Goal: Task Accomplishment & Management: Manage account settings

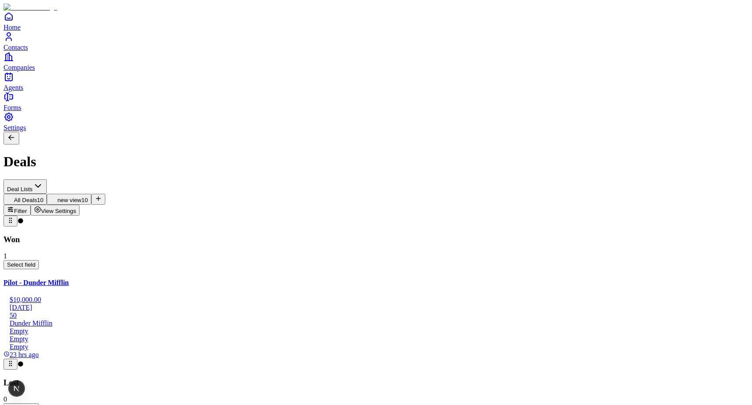
click at [80, 205] on button "View Settings" at bounding box center [55, 210] width 49 height 11
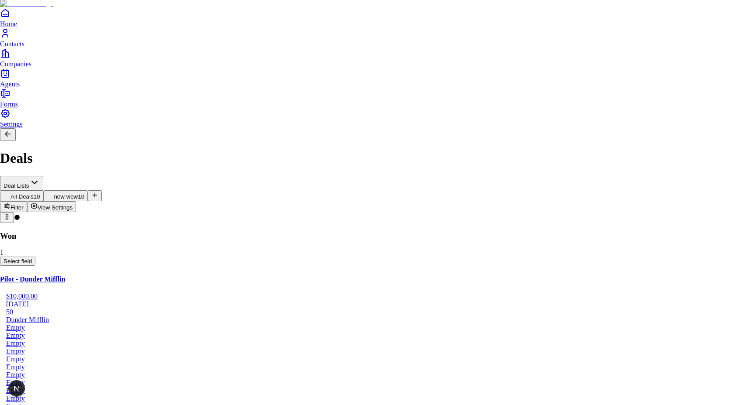
scroll to position [101, 0]
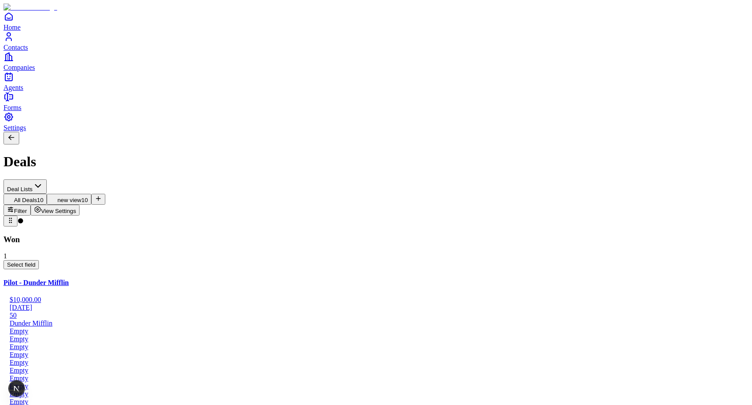
click at [80, 205] on button "View Settings" at bounding box center [55, 210] width 49 height 11
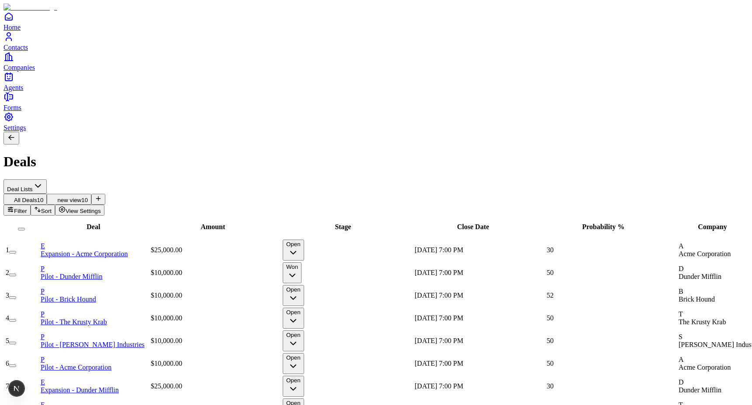
scroll to position [0, 1571]
click at [101, 208] on span "View Settings" at bounding box center [83, 211] width 35 height 7
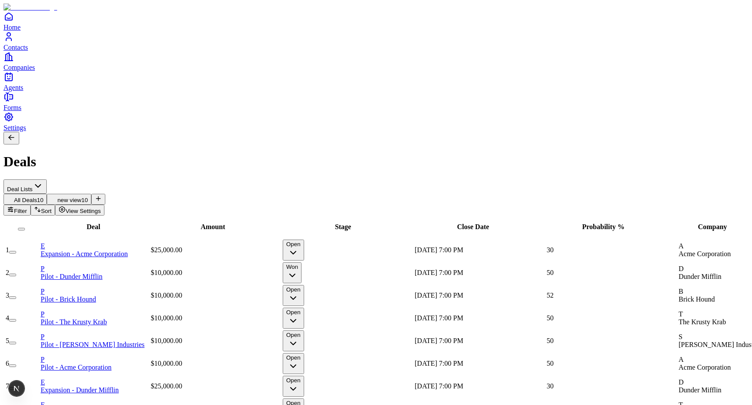
drag, startPoint x: 542, startPoint y: 73, endPoint x: 574, endPoint y: 76, distance: 32.1
click at [101, 208] on span "View Settings" at bounding box center [83, 211] width 35 height 7
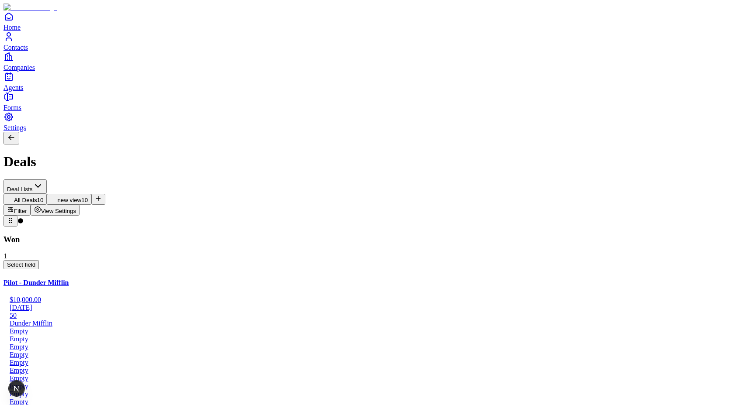
click at [80, 205] on button "View Settings" at bounding box center [55, 210] width 49 height 11
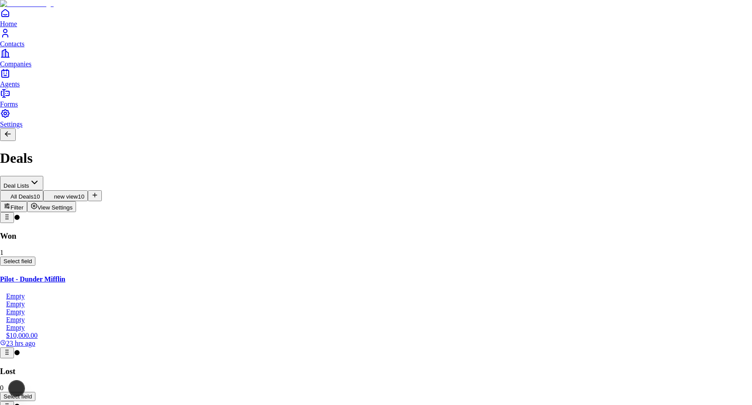
drag, startPoint x: 730, startPoint y: 315, endPoint x: 728, endPoint y: 322, distance: 6.8
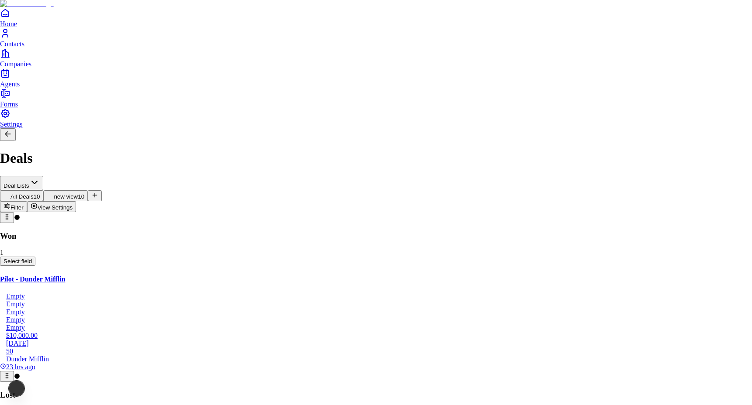
drag, startPoint x: 723, startPoint y: 295, endPoint x: 720, endPoint y: 330, distance: 35.0
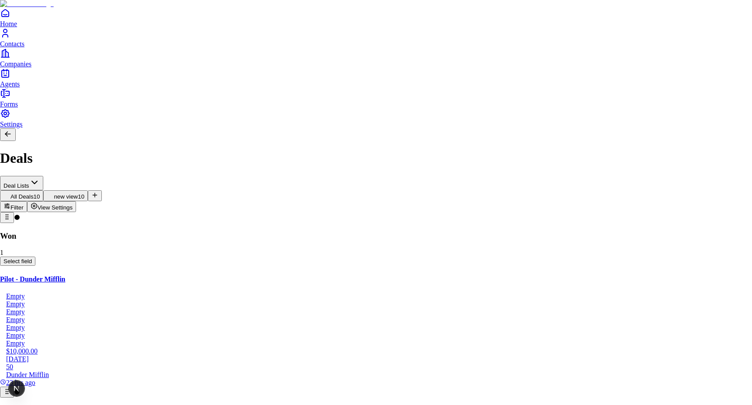
drag, startPoint x: 721, startPoint y: 296, endPoint x: 722, endPoint y: 290, distance: 6.3
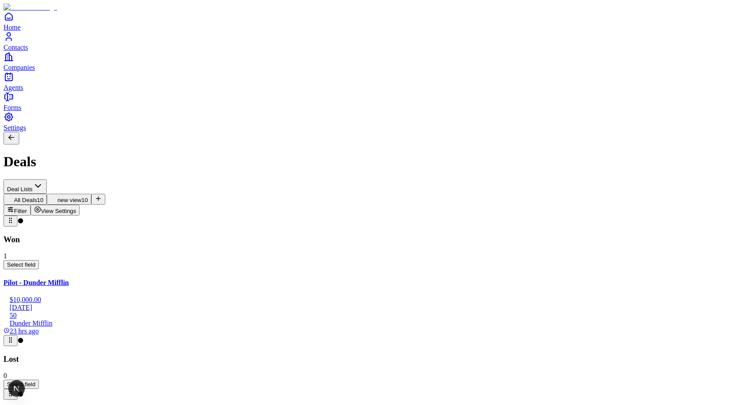
click at [27, 208] on span "Filter" at bounding box center [20, 211] width 13 height 7
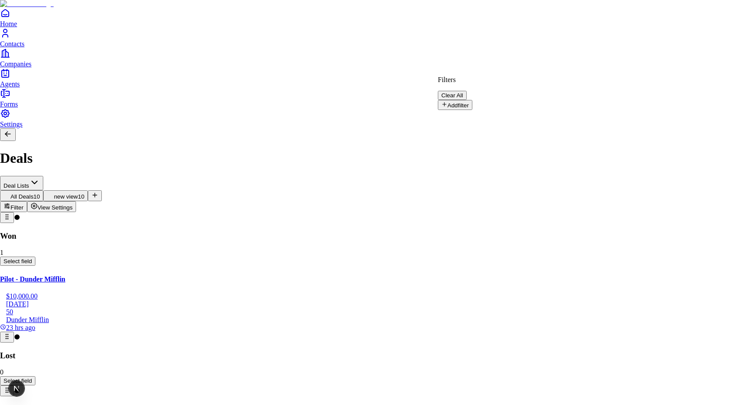
click at [460, 100] on button "Add filter" at bounding box center [455, 105] width 35 height 10
click at [500, 115] on input "text" at bounding box center [469, 119] width 62 height 9
type input "*"
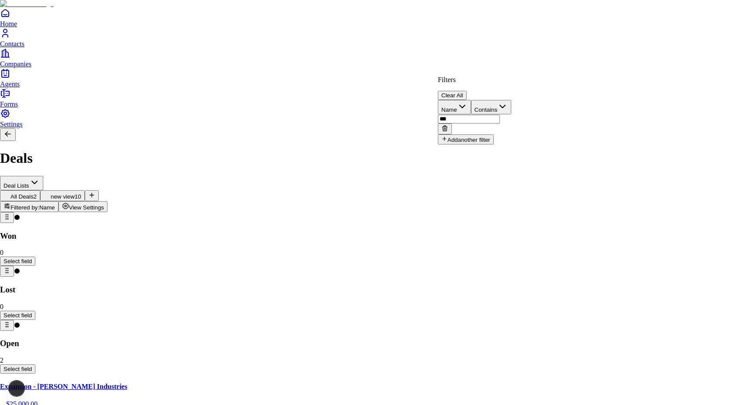
type input "***"
click at [625, 200] on html "Home Contacts Companies Agents Forms Settings Deals Deal Lists All Deals 2 new …" at bounding box center [376, 262] width 752 height 524
